Goal: Navigation & Orientation: Understand site structure

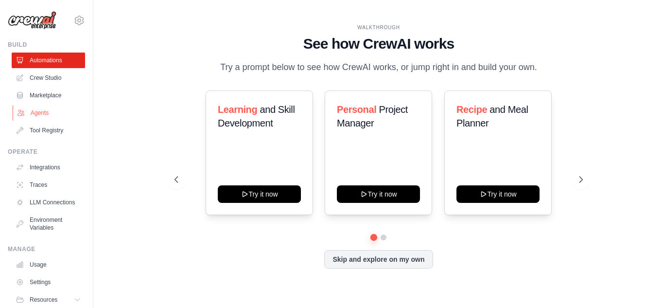
click at [54, 111] on link "Agents" at bounding box center [49, 113] width 73 height 16
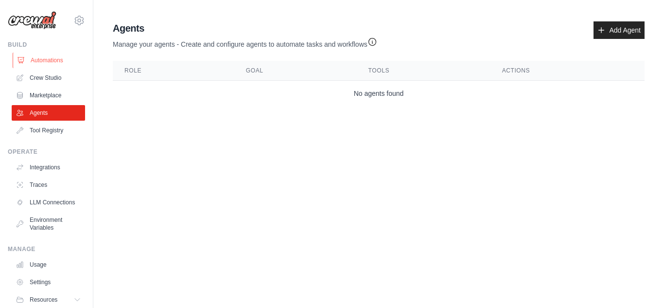
click at [60, 64] on link "Automations" at bounding box center [49, 60] width 73 height 16
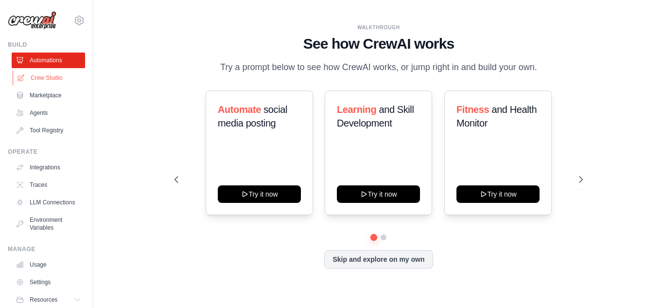
click at [45, 79] on link "Crew Studio" at bounding box center [49, 78] width 73 height 16
